Goal: Task Accomplishment & Management: Use online tool/utility

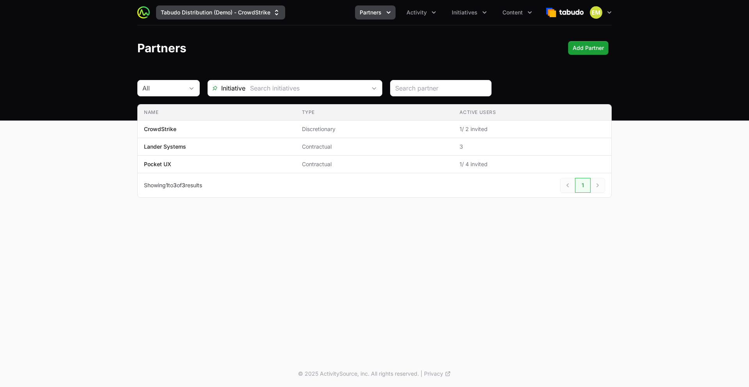
click at [245, 14] on button "Tabudo Distribution (Demo) - CrowdStrike" at bounding box center [220, 12] width 129 height 14
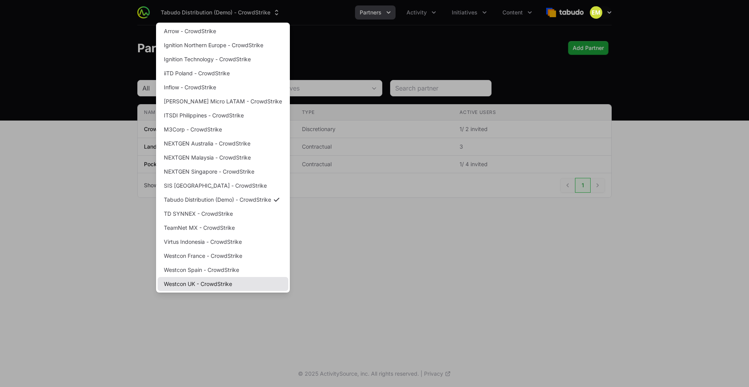
click at [205, 283] on link "Westcon UK - CrowdStrike" at bounding box center [223, 284] width 131 height 14
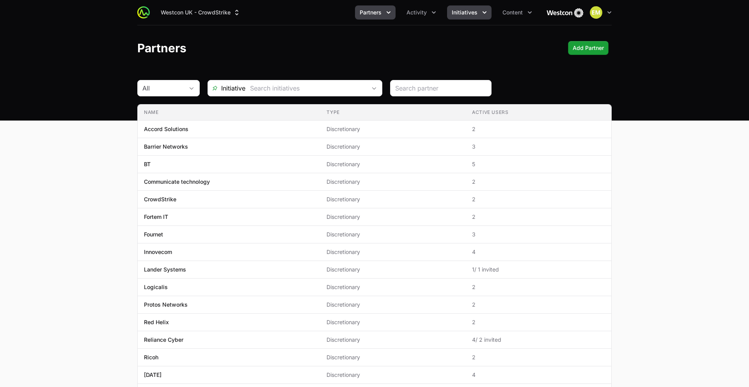
click at [461, 13] on span "Initiatives" at bounding box center [465, 13] width 26 height 8
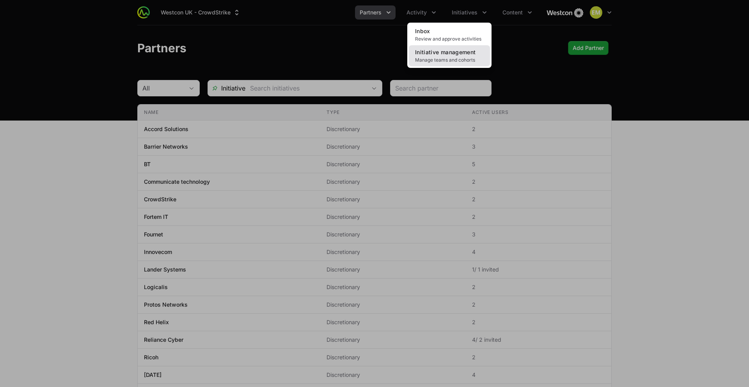
click at [465, 59] on span "Manage teams and cohorts" at bounding box center [449, 60] width 69 height 6
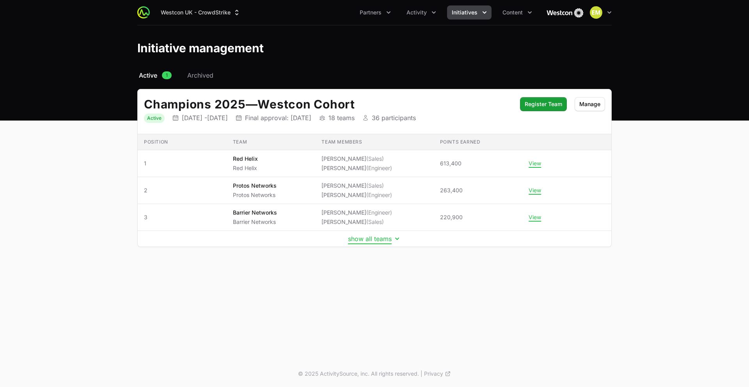
click at [377, 239] on button "show all teams" at bounding box center [374, 239] width 53 height 8
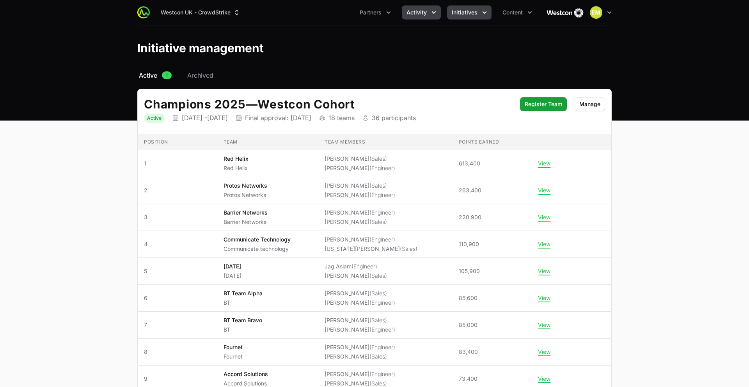
click at [415, 14] on span "Activity" at bounding box center [416, 13] width 20 height 8
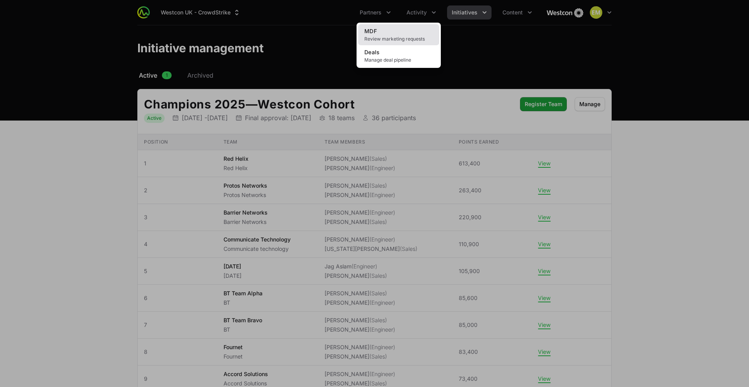
click at [389, 34] on link "MDF Review marketing requests" at bounding box center [398, 34] width 81 height 21
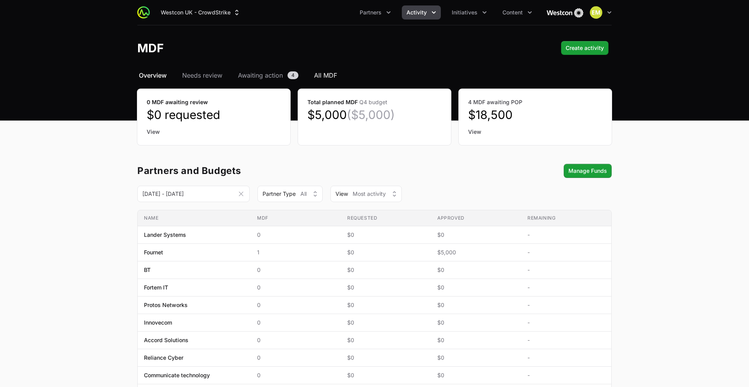
click at [317, 76] on span "All MDF" at bounding box center [325, 75] width 23 height 9
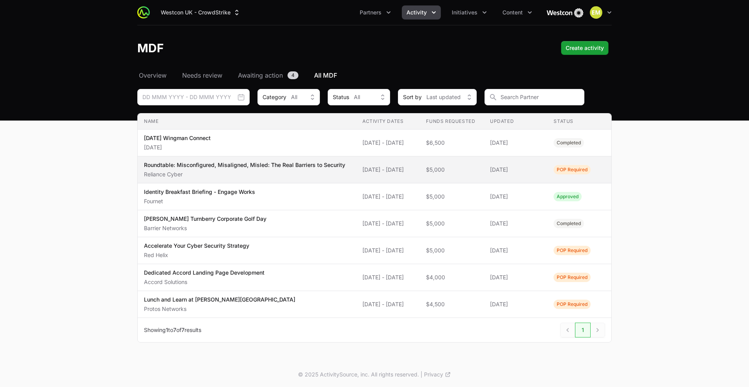
click at [362, 173] on span "[DATE] - [DATE]" at bounding box center [387, 170] width 51 height 8
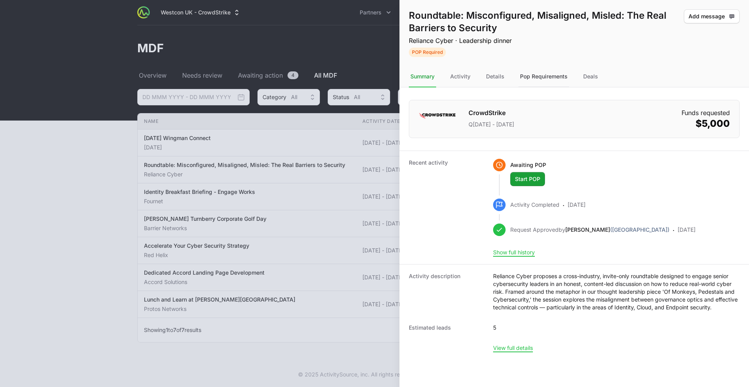
click at [541, 74] on div "Pop Requirements" at bounding box center [543, 76] width 51 height 21
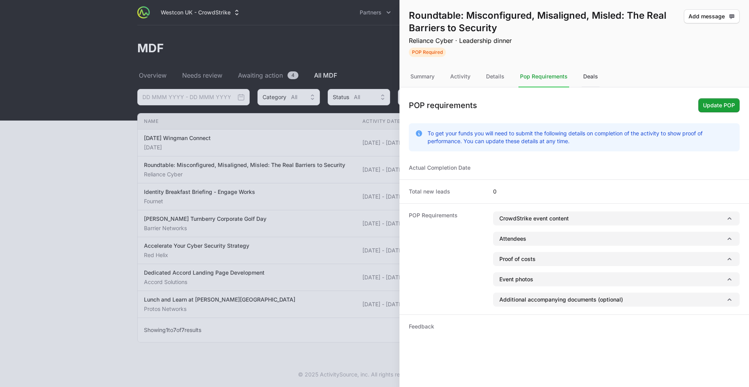
click at [586, 77] on div "Deals" at bounding box center [591, 76] width 18 height 21
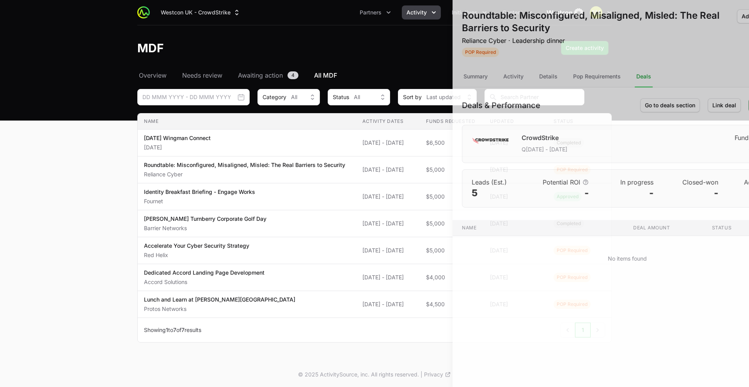
click at [82, 160] on div at bounding box center [374, 193] width 749 height 387
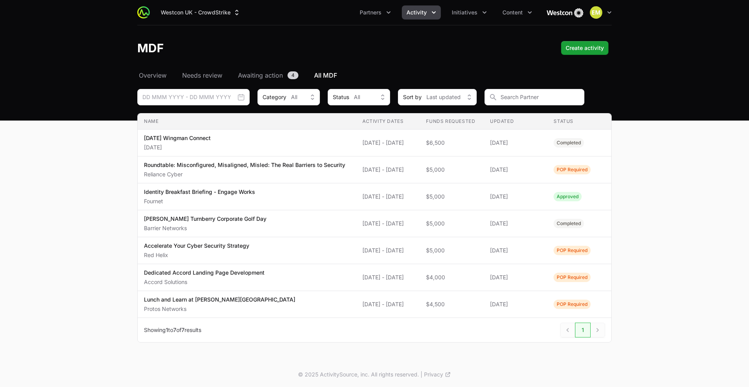
click at [420, 13] on span "Activity" at bounding box center [416, 13] width 20 height 8
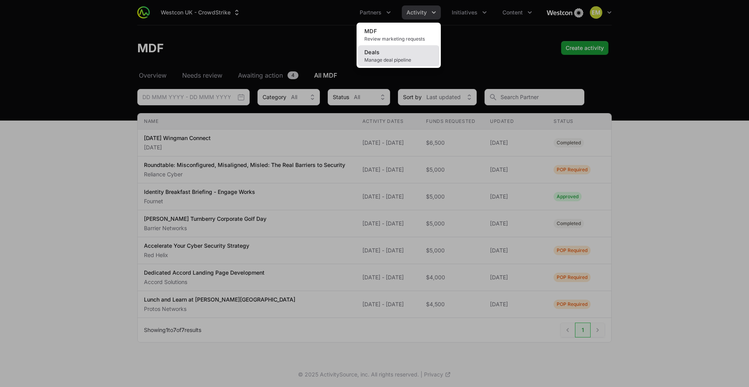
click at [389, 59] on span "Manage deal pipeline" at bounding box center [398, 60] width 69 height 6
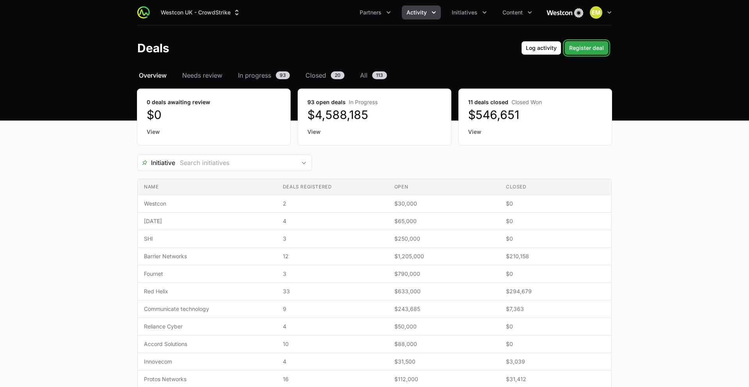
click at [592, 50] on span "Register deal" at bounding box center [586, 47] width 35 height 9
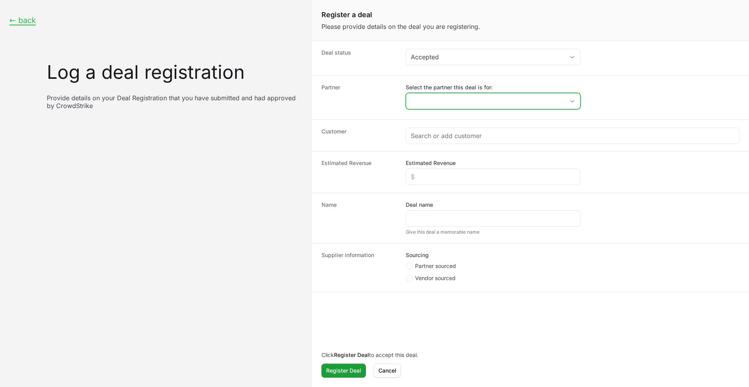
click at [439, 102] on input "Select the partner this deal is for:" at bounding box center [485, 101] width 158 height 16
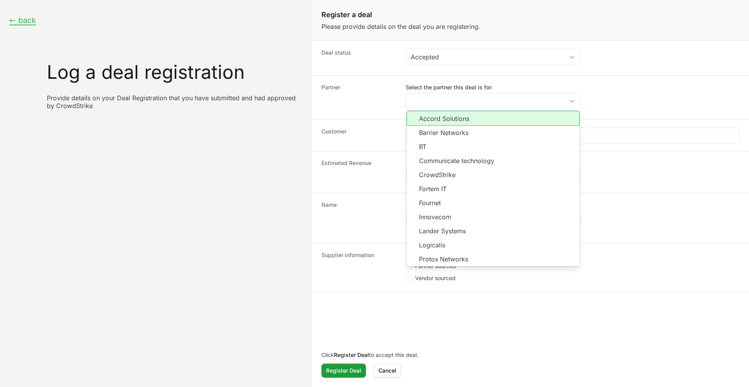
click at [387, 102] on dt "Partner" at bounding box center [358, 97] width 75 height 28
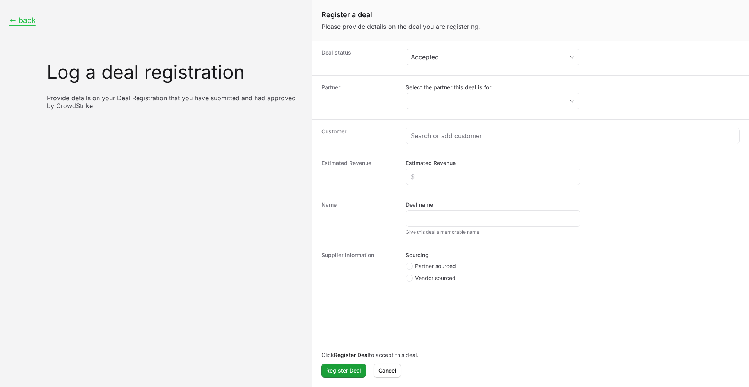
click at [29, 22] on button "← back" at bounding box center [22, 21] width 27 height 10
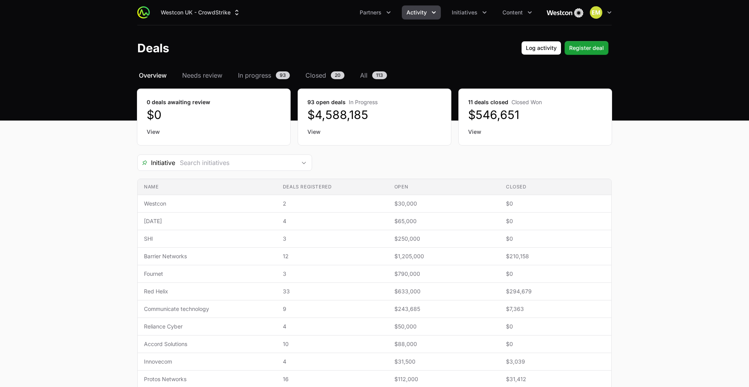
click at [416, 11] on span "Activity" at bounding box center [416, 13] width 20 height 8
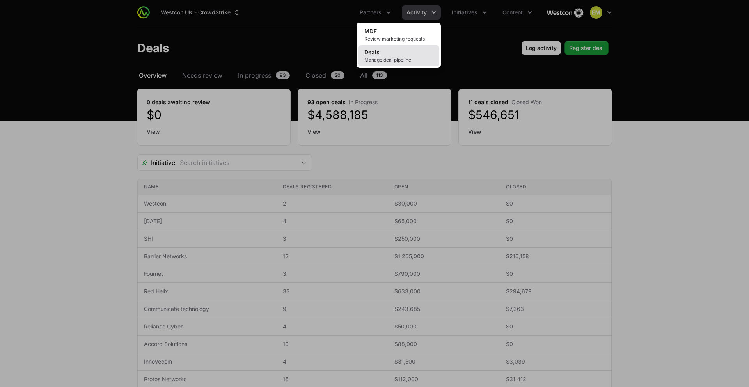
click at [401, 57] on span "Manage deal pipeline" at bounding box center [398, 60] width 69 height 6
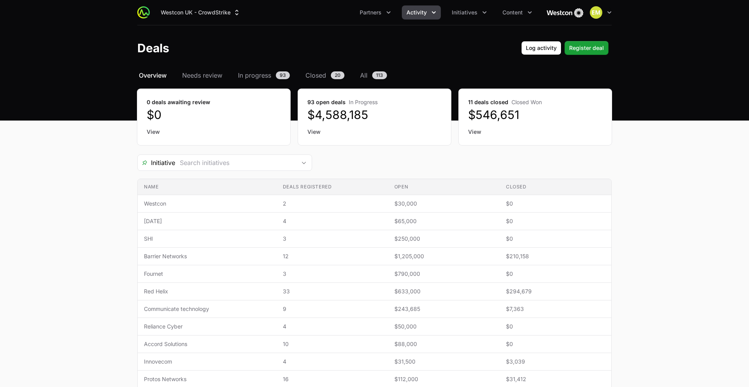
click at [426, 15] on span "Activity" at bounding box center [416, 13] width 20 height 8
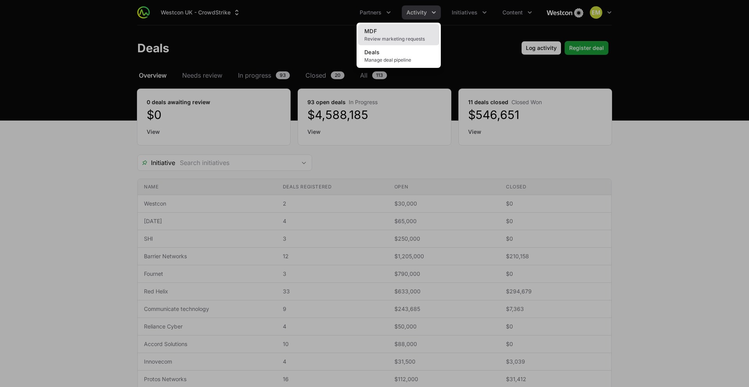
click at [402, 37] on span "Review marketing requests" at bounding box center [398, 39] width 69 height 6
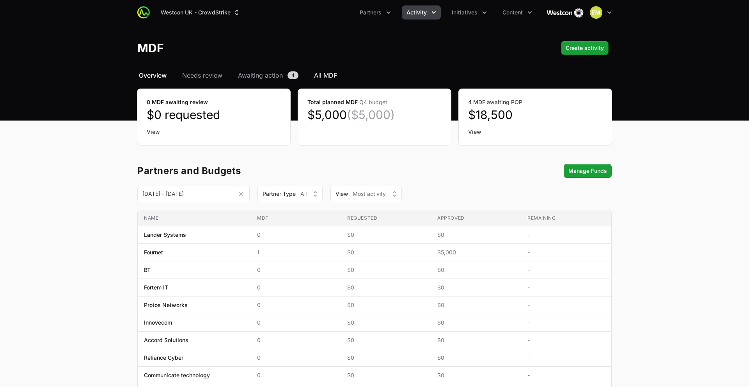
click at [330, 74] on span "All MDF" at bounding box center [325, 75] width 23 height 9
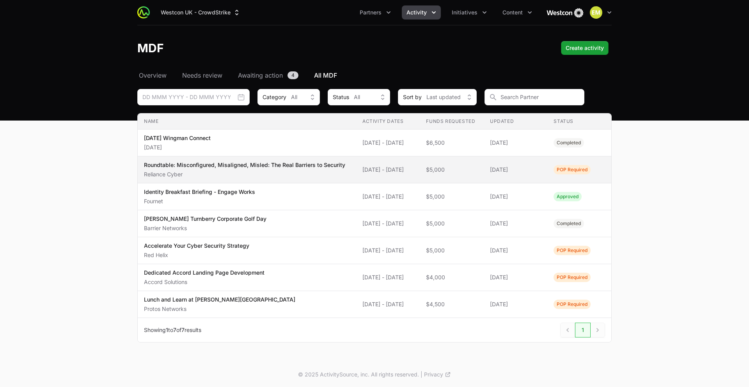
click at [390, 174] on span "[DATE] - [DATE]" at bounding box center [387, 170] width 51 height 8
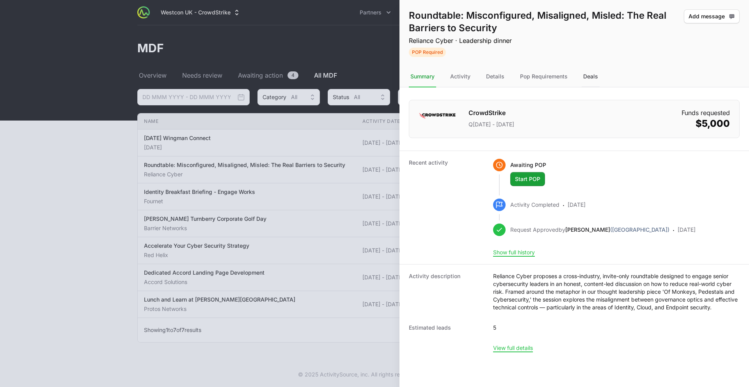
click at [593, 79] on div "Deals" at bounding box center [591, 76] width 18 height 21
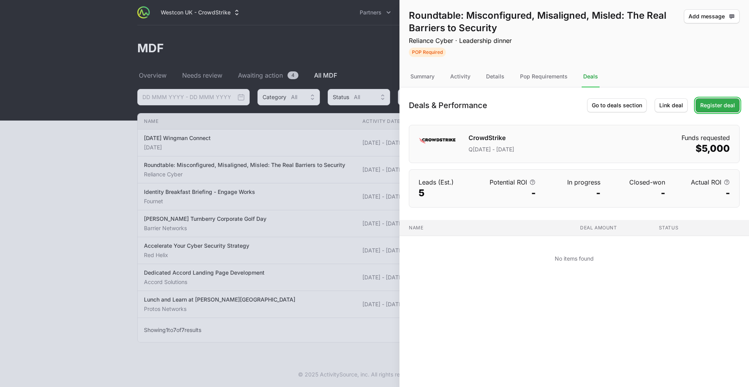
click at [712, 107] on span "Register deal" at bounding box center [717, 105] width 35 height 9
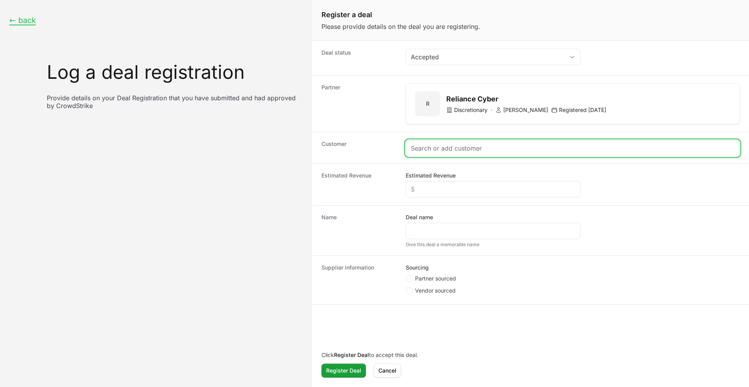
click at [439, 148] on input "Create activity form" at bounding box center [573, 148] width 324 height 9
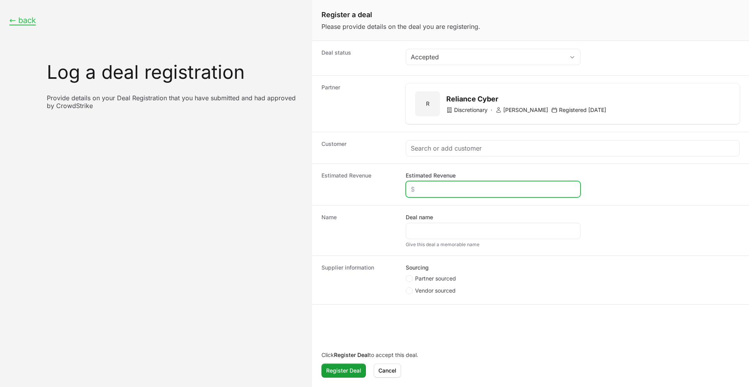
click at [433, 190] on input "Estimated Revenue" at bounding box center [493, 189] width 165 height 9
click at [389, 371] on span "Cancel" at bounding box center [387, 370] width 18 height 9
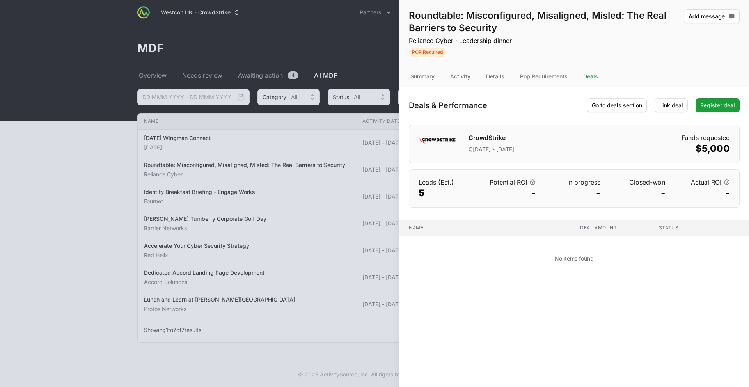
click at [94, 229] on div at bounding box center [374, 193] width 749 height 387
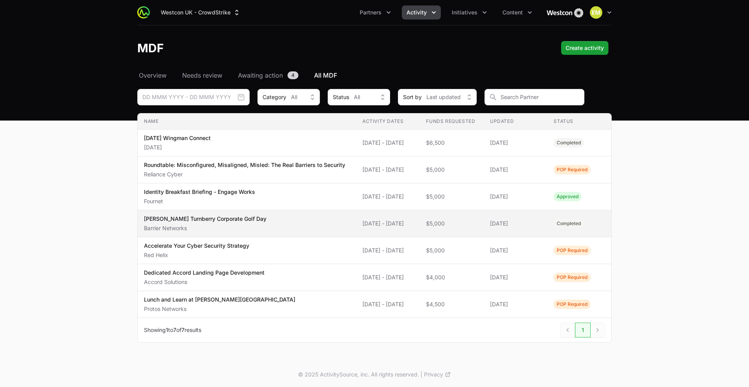
scroll to position [9, 0]
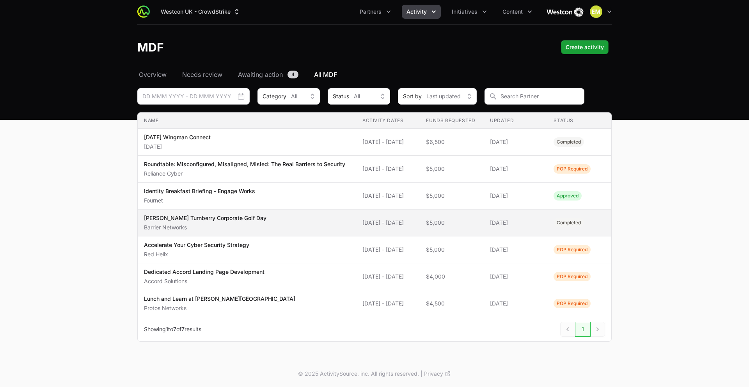
click at [334, 217] on span "[PERSON_NAME] Turnberry Corporate Golf Day Barrier Networks" at bounding box center [247, 222] width 206 height 17
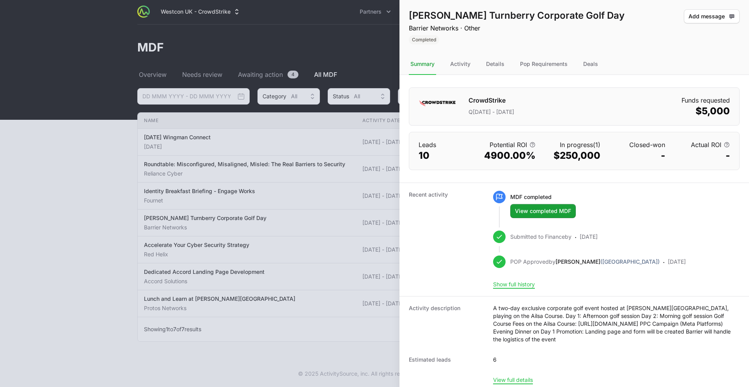
scroll to position [5, 0]
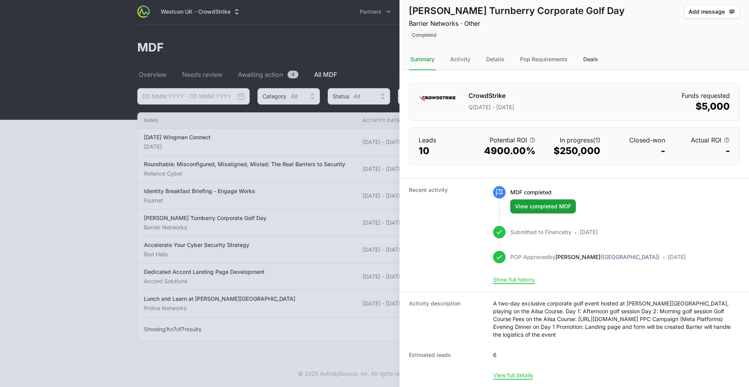
click at [587, 60] on div "Deals" at bounding box center [591, 59] width 18 height 21
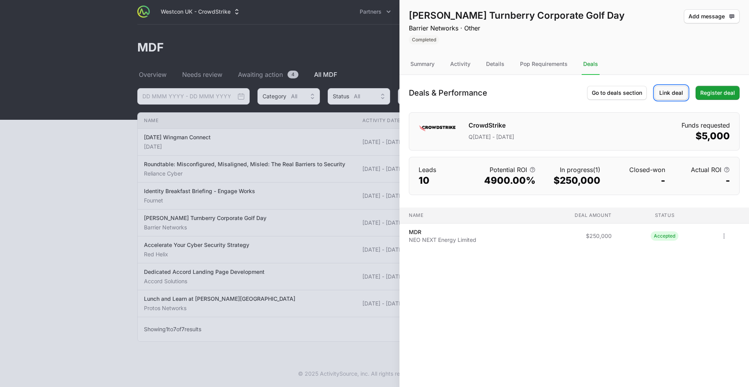
click at [673, 94] on span "Link deal" at bounding box center [671, 92] width 24 height 9
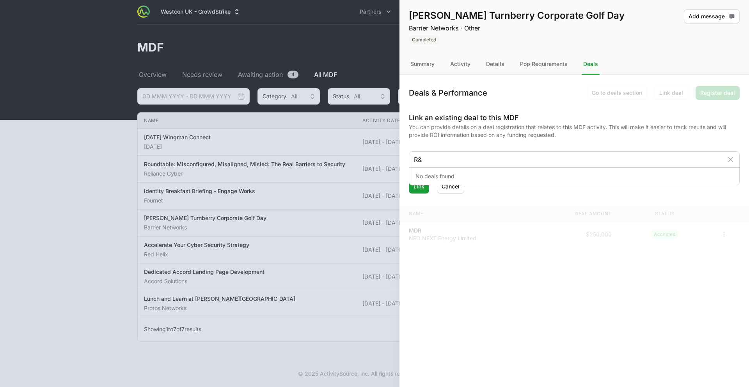
type input "R"
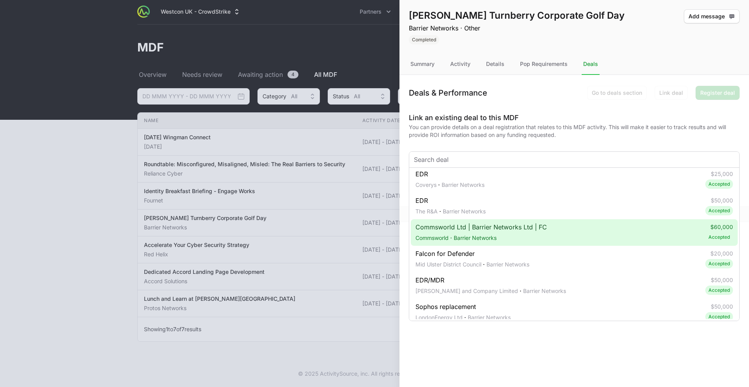
scroll to position [132, 0]
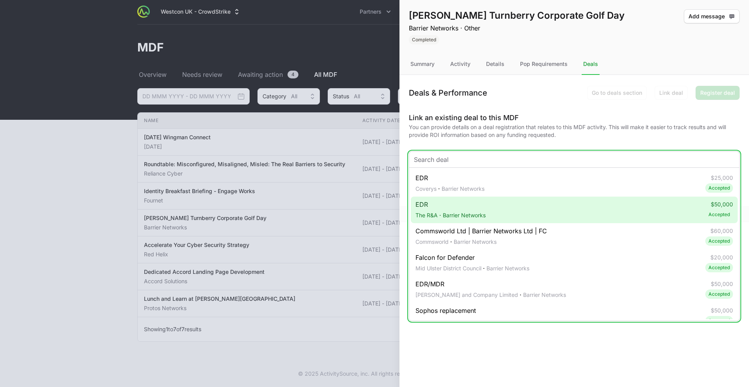
click at [450, 211] on span "Barrier Networks" at bounding box center [464, 215] width 43 height 8
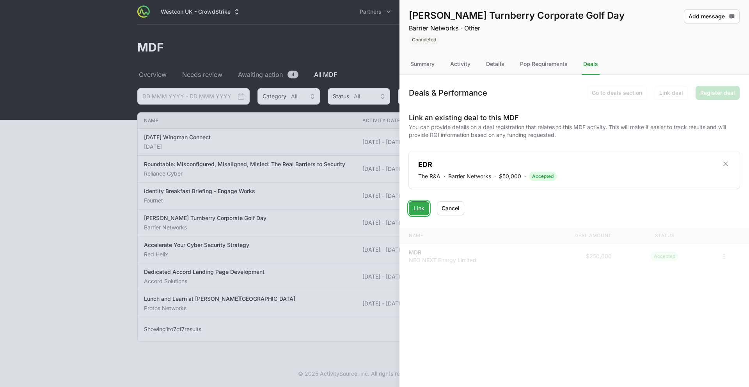
click at [420, 209] on span "Link" at bounding box center [418, 208] width 11 height 9
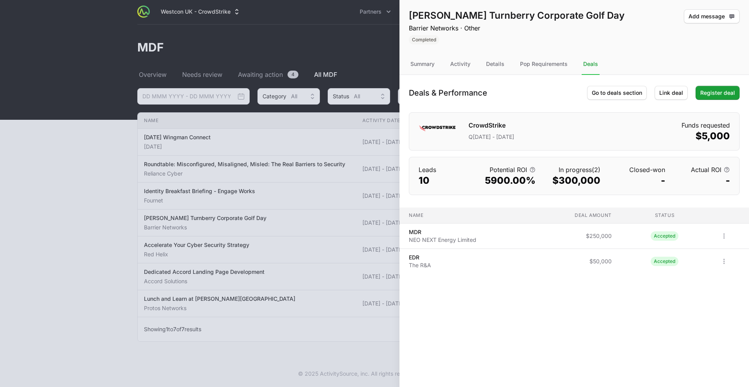
click at [260, 48] on div at bounding box center [374, 193] width 749 height 387
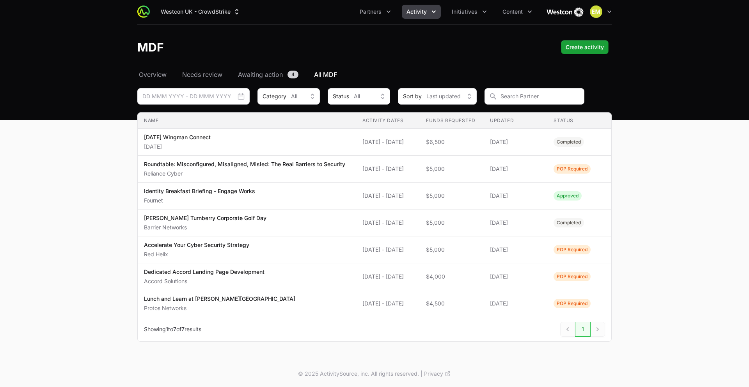
scroll to position [9, 0]
